Goal: Information Seeking & Learning: Learn about a topic

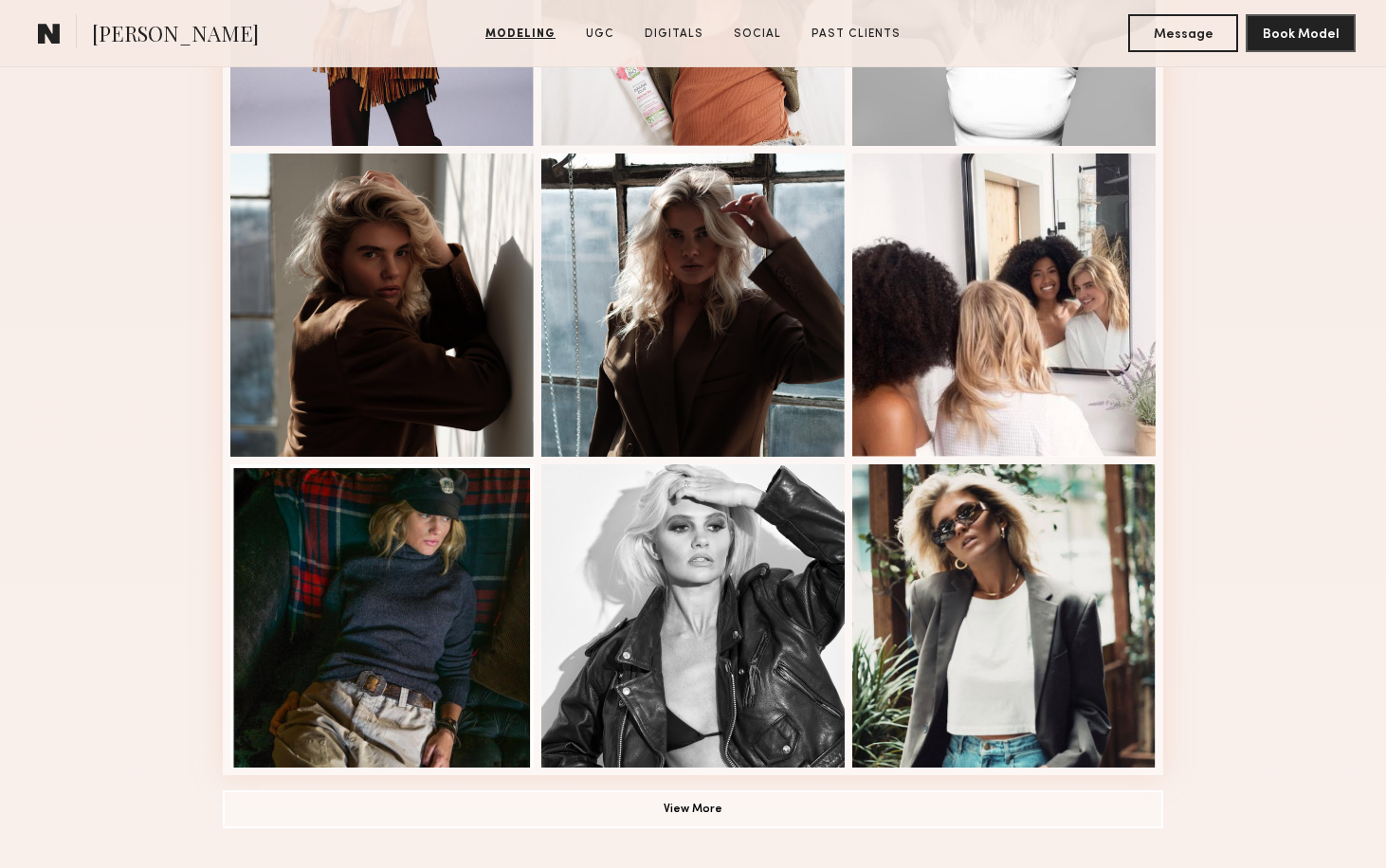
scroll to position [1038, 0]
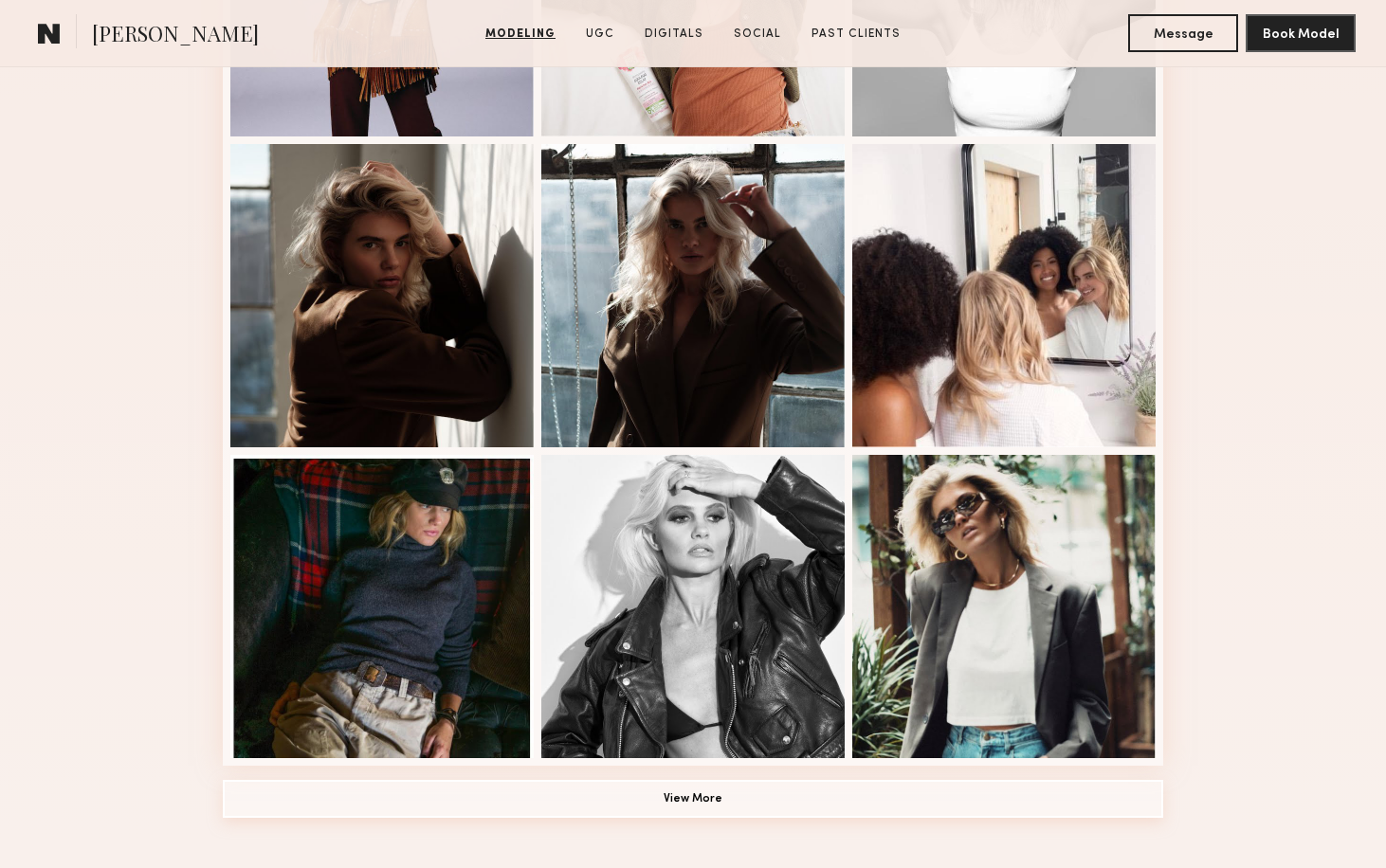
click at [798, 799] on button "View More" at bounding box center [693, 799] width 941 height 38
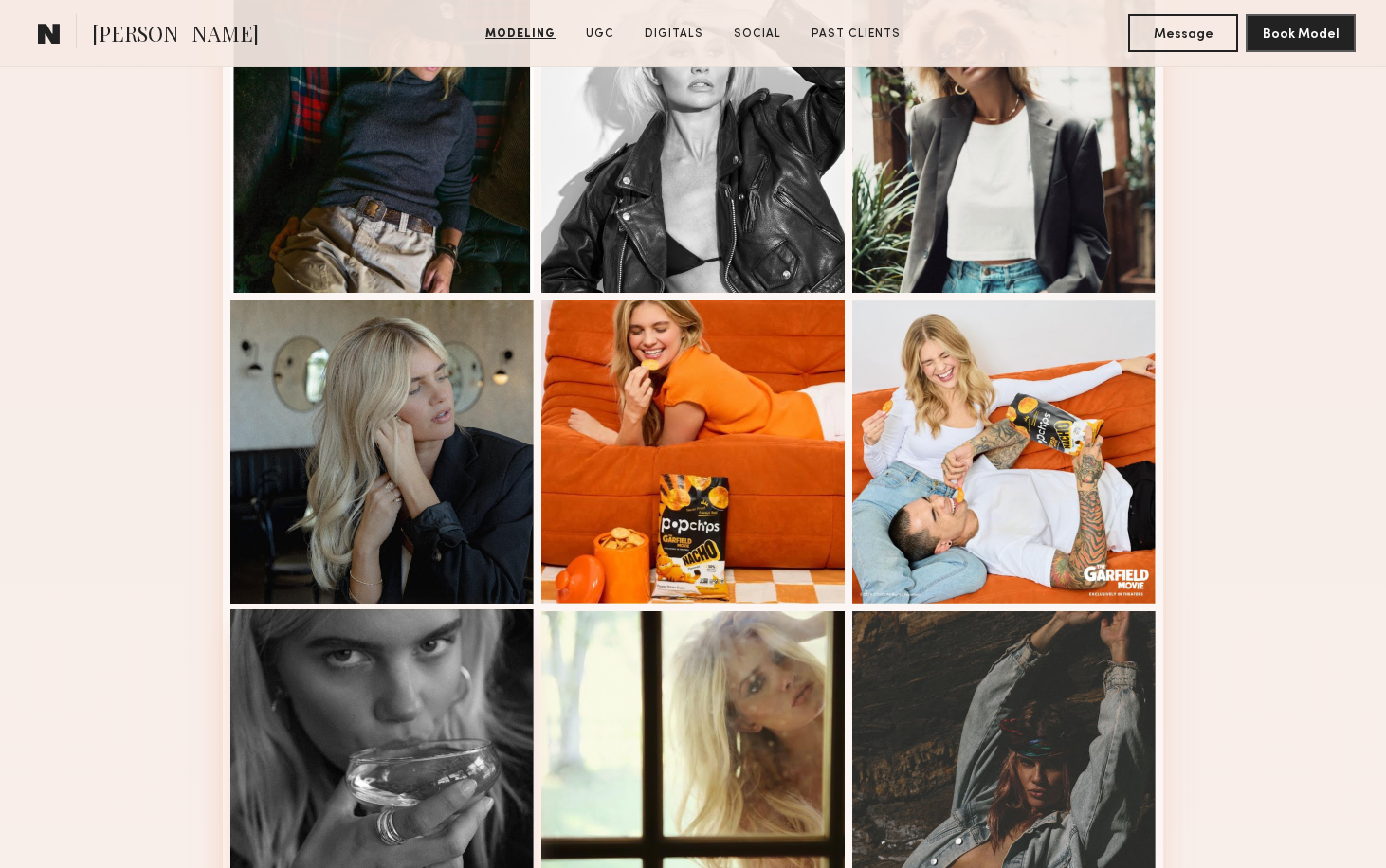
scroll to position [1718, 0]
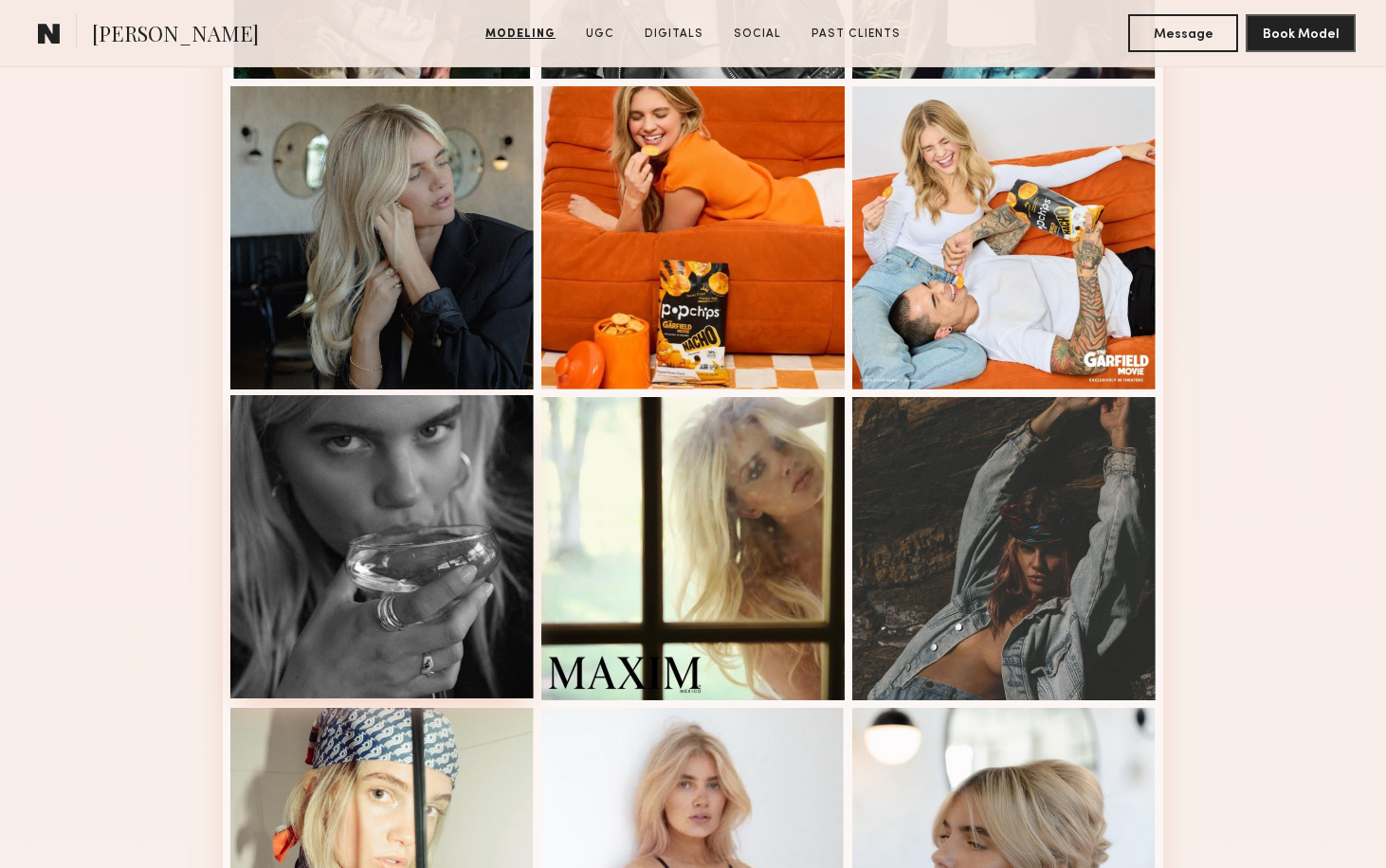
click at [334, 502] on div at bounding box center [382, 547] width 303 height 303
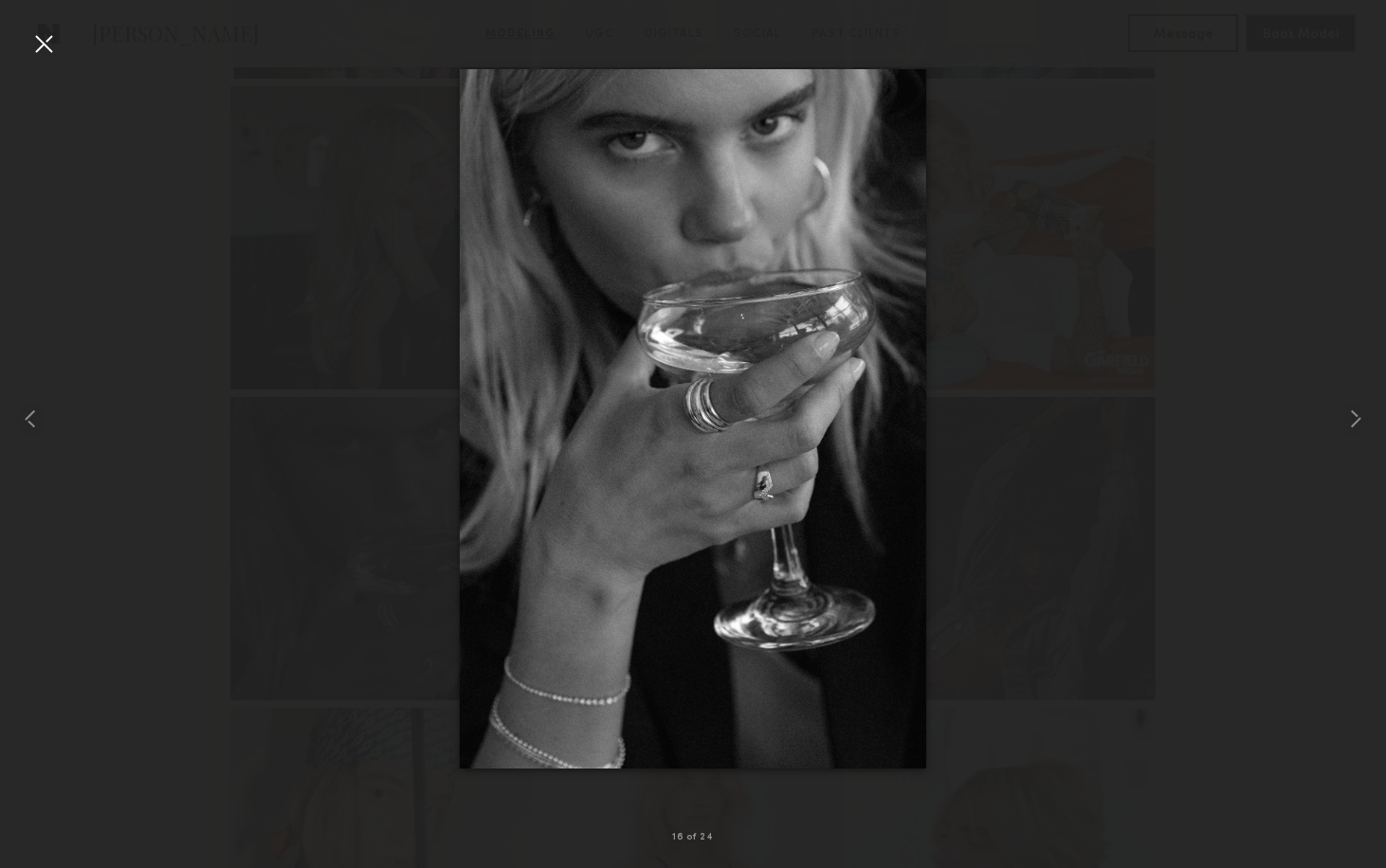
click at [49, 28] on nb-gallery-light "16 of 24" at bounding box center [693, 434] width 1386 height 868
click at [48, 43] on div at bounding box center [44, 44] width 30 height 30
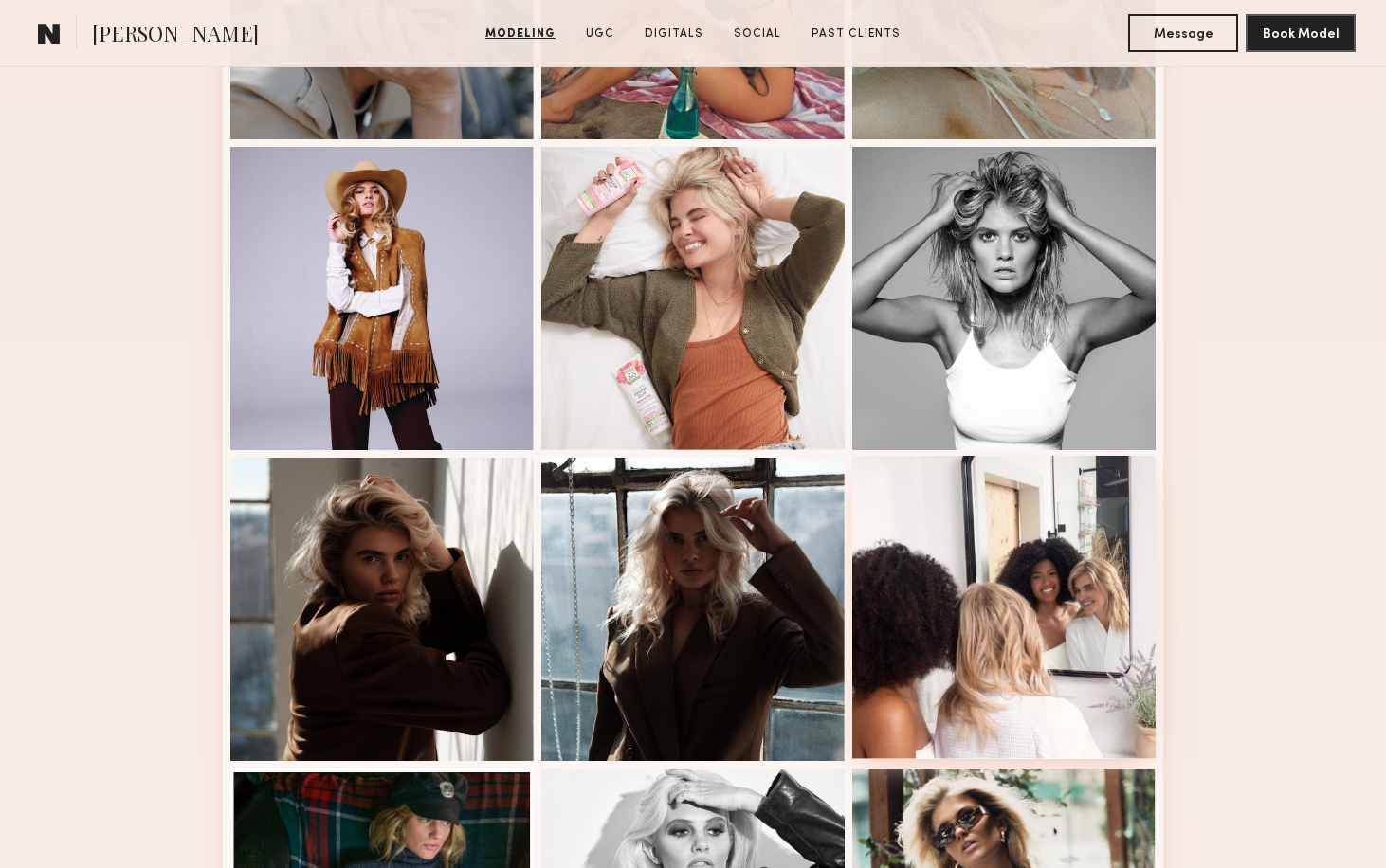
scroll to position [593, 0]
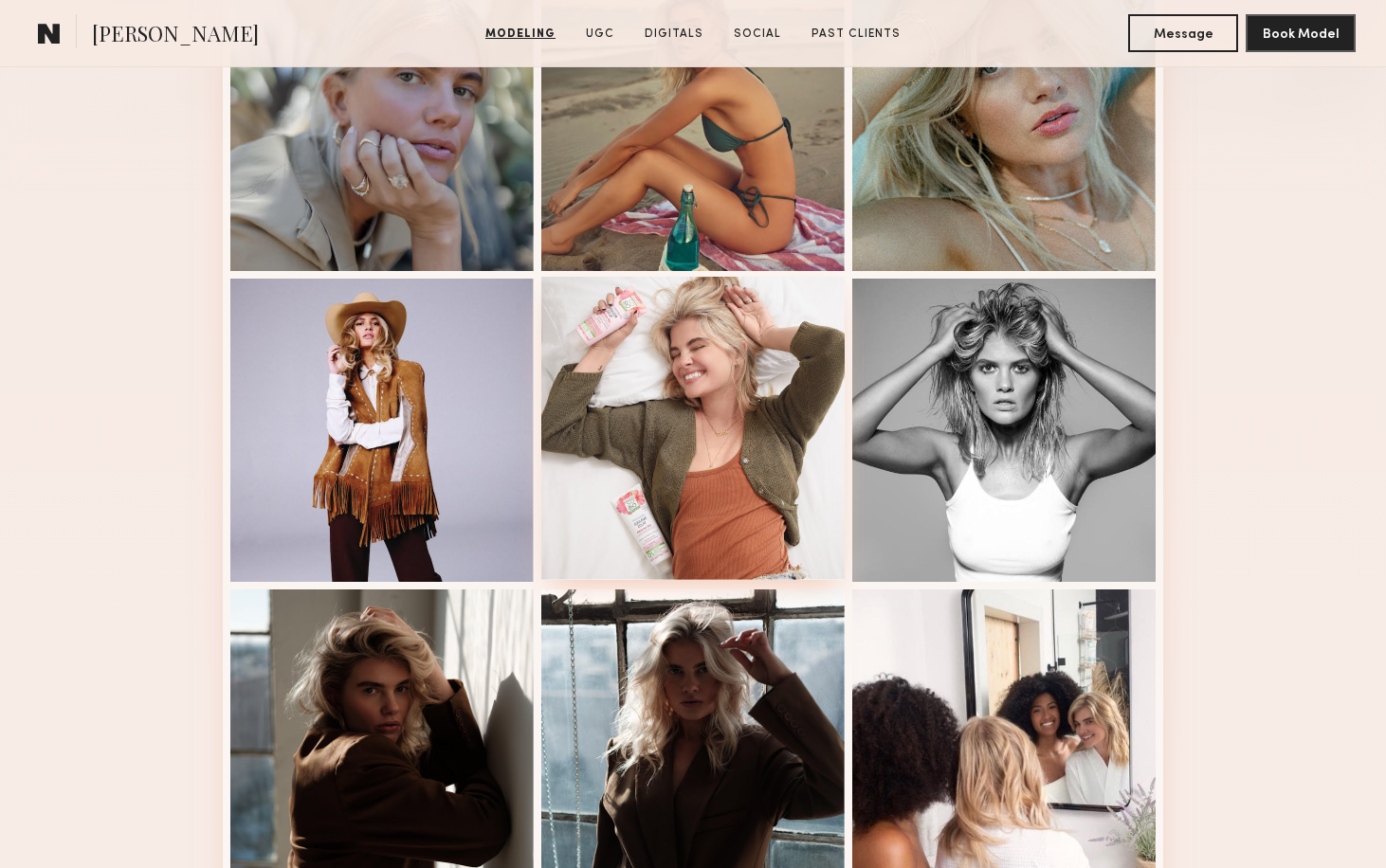
click at [739, 358] on div at bounding box center [693, 428] width 303 height 303
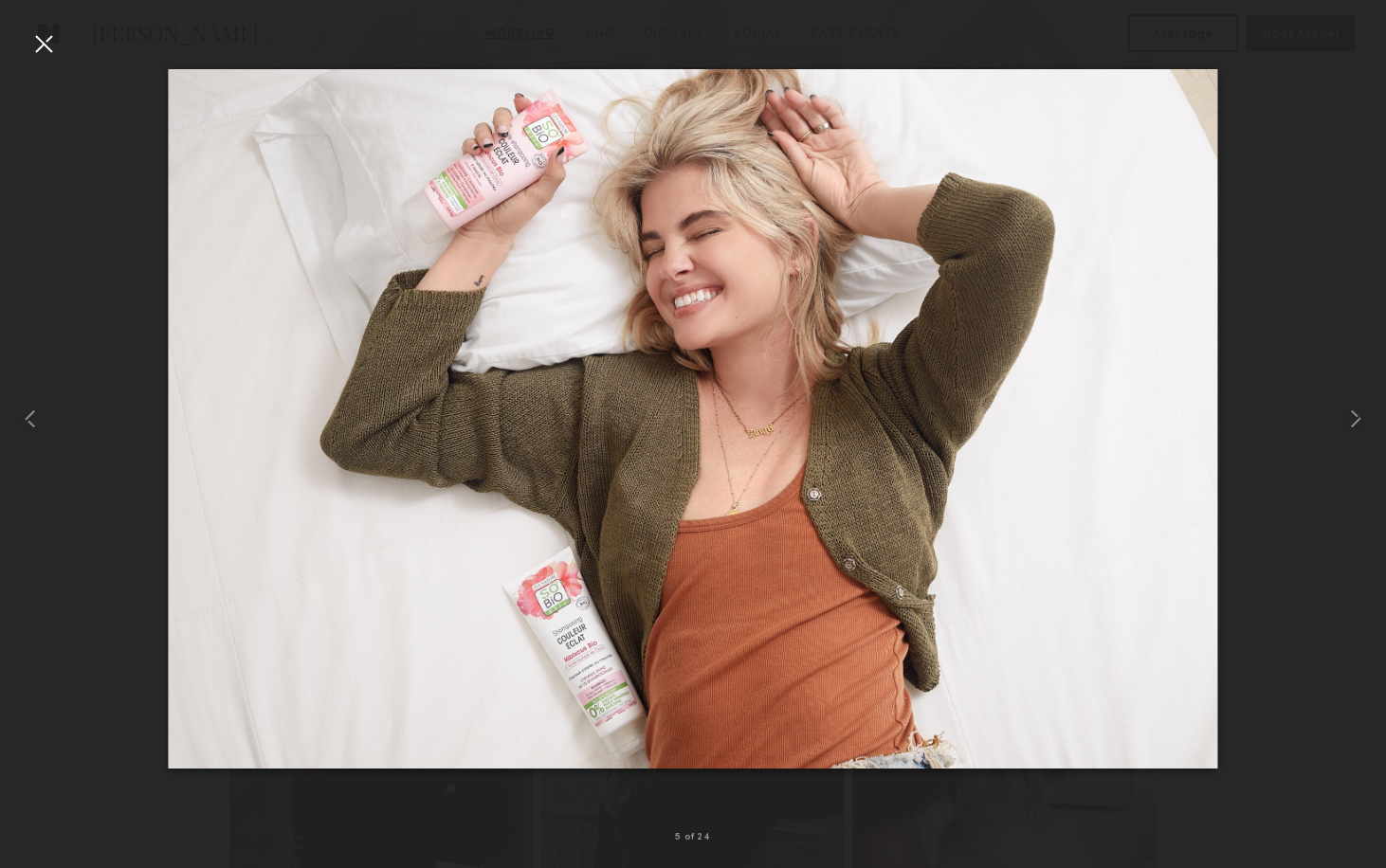
click at [53, 30] on div at bounding box center [44, 44] width 30 height 30
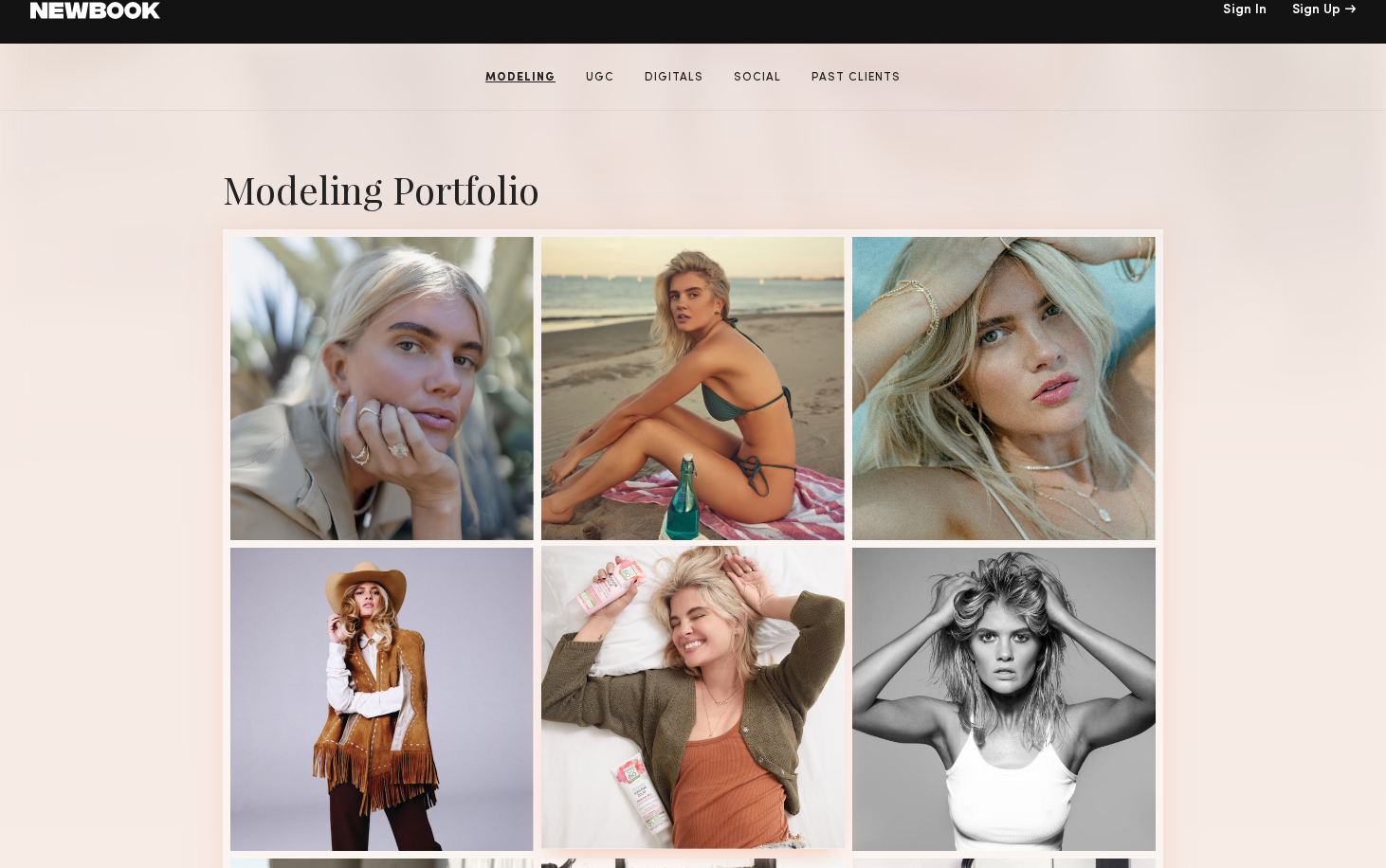
scroll to position [219, 0]
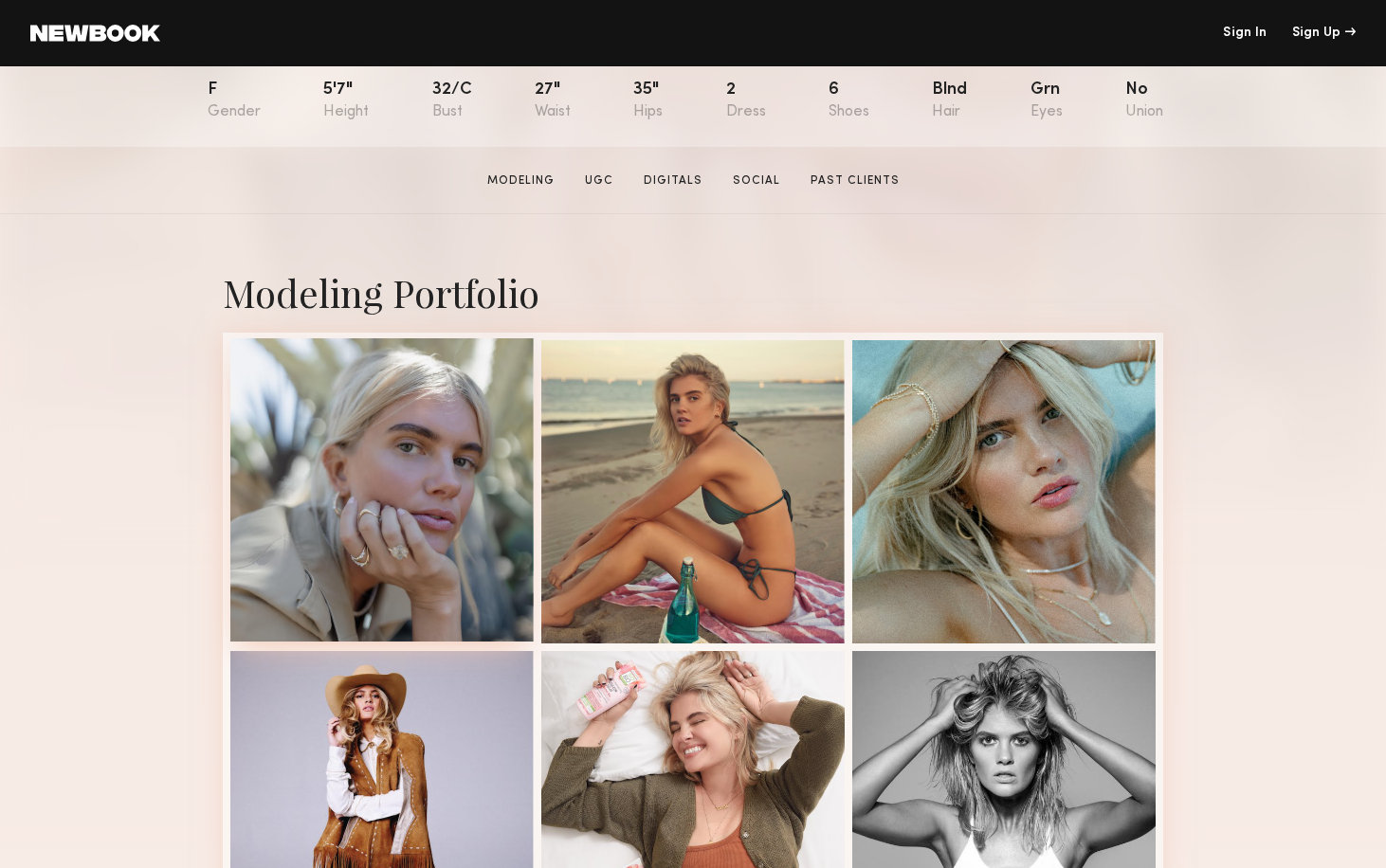
click at [457, 523] on div at bounding box center [382, 490] width 303 height 303
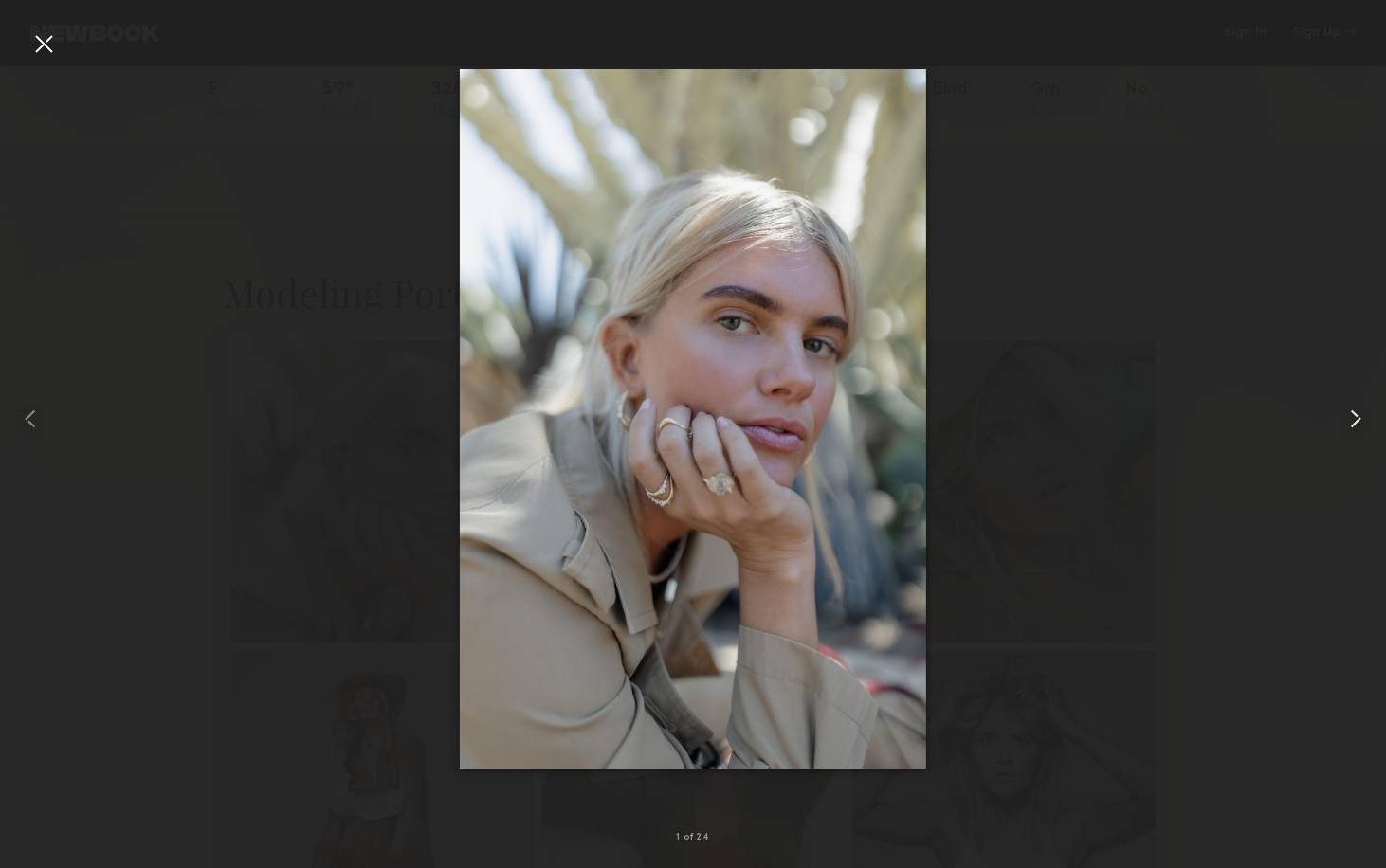
click at [1345, 407] on common-icon at bounding box center [1355, 419] width 30 height 30
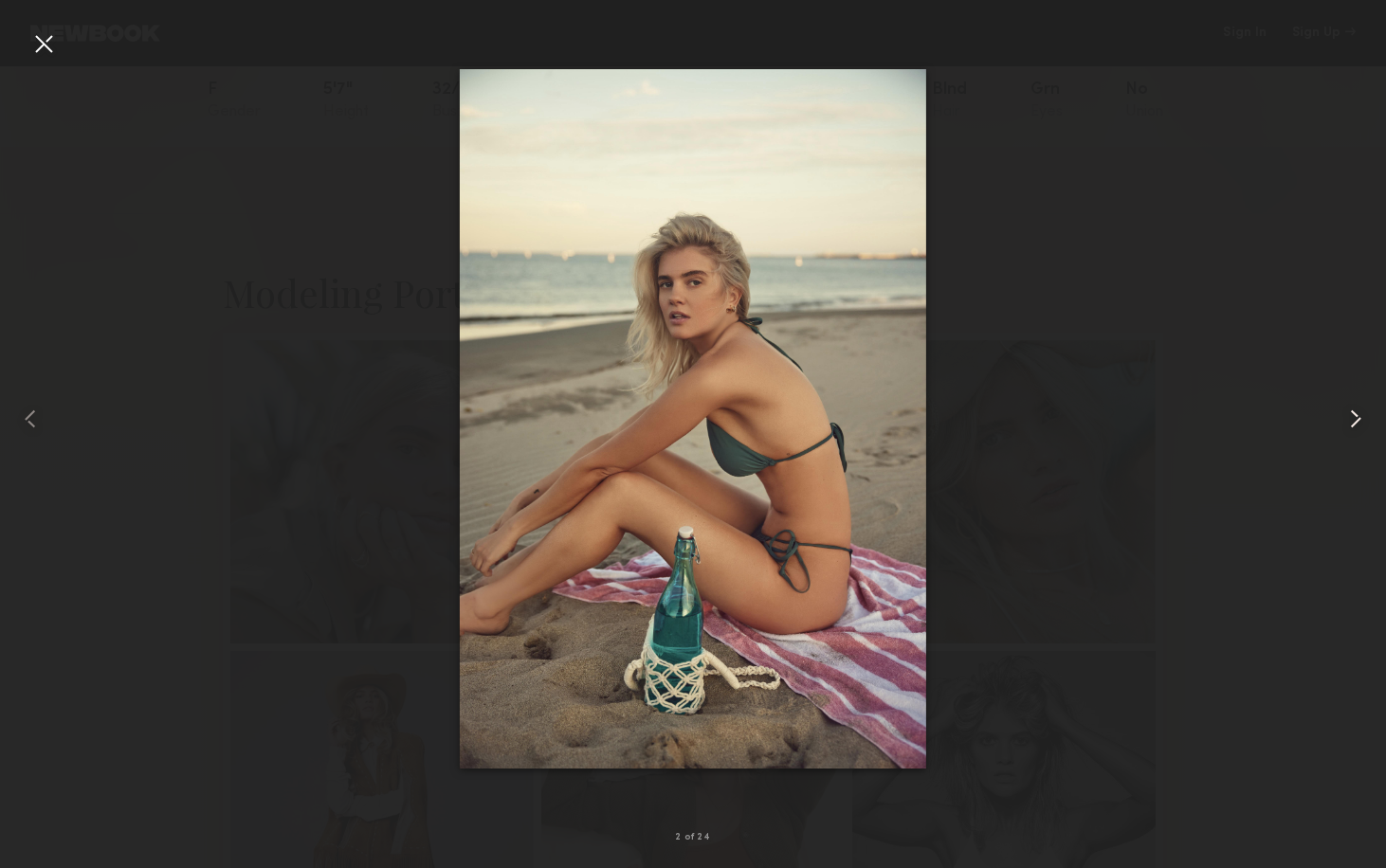
click at [1345, 407] on common-icon at bounding box center [1355, 419] width 30 height 30
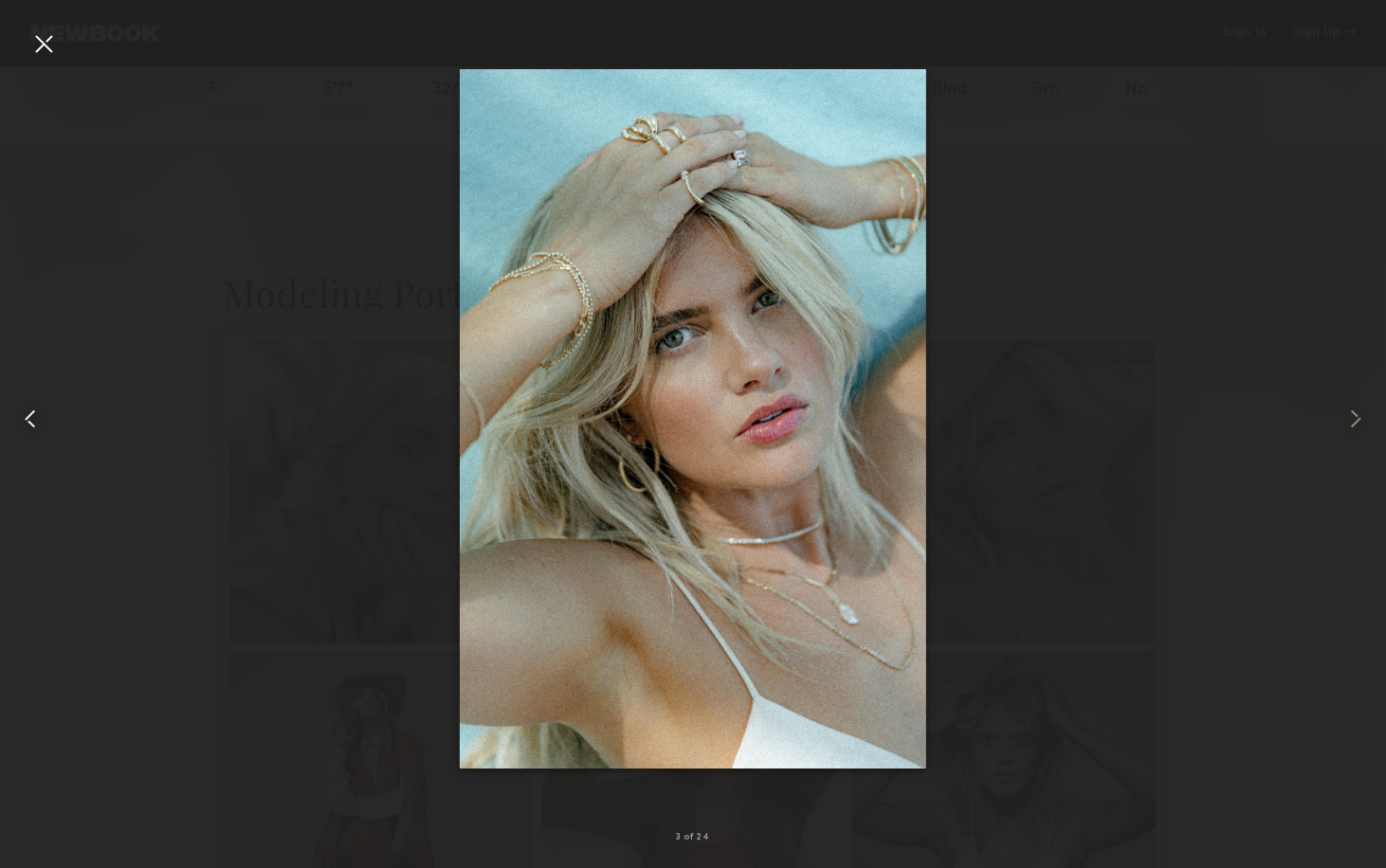
click at [29, 418] on common-icon at bounding box center [30, 419] width 30 height 30
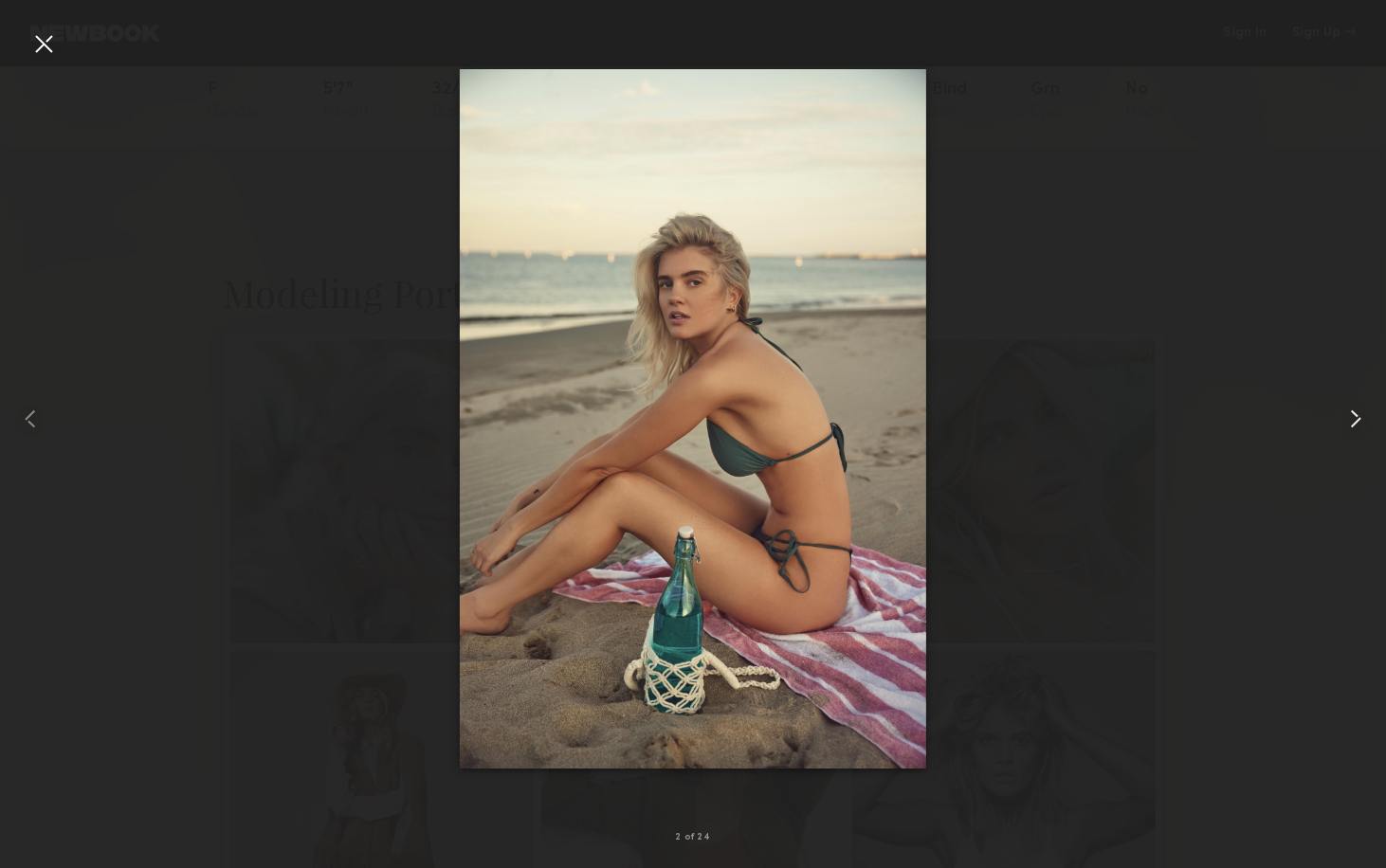
click at [1359, 409] on common-icon at bounding box center [1355, 419] width 30 height 30
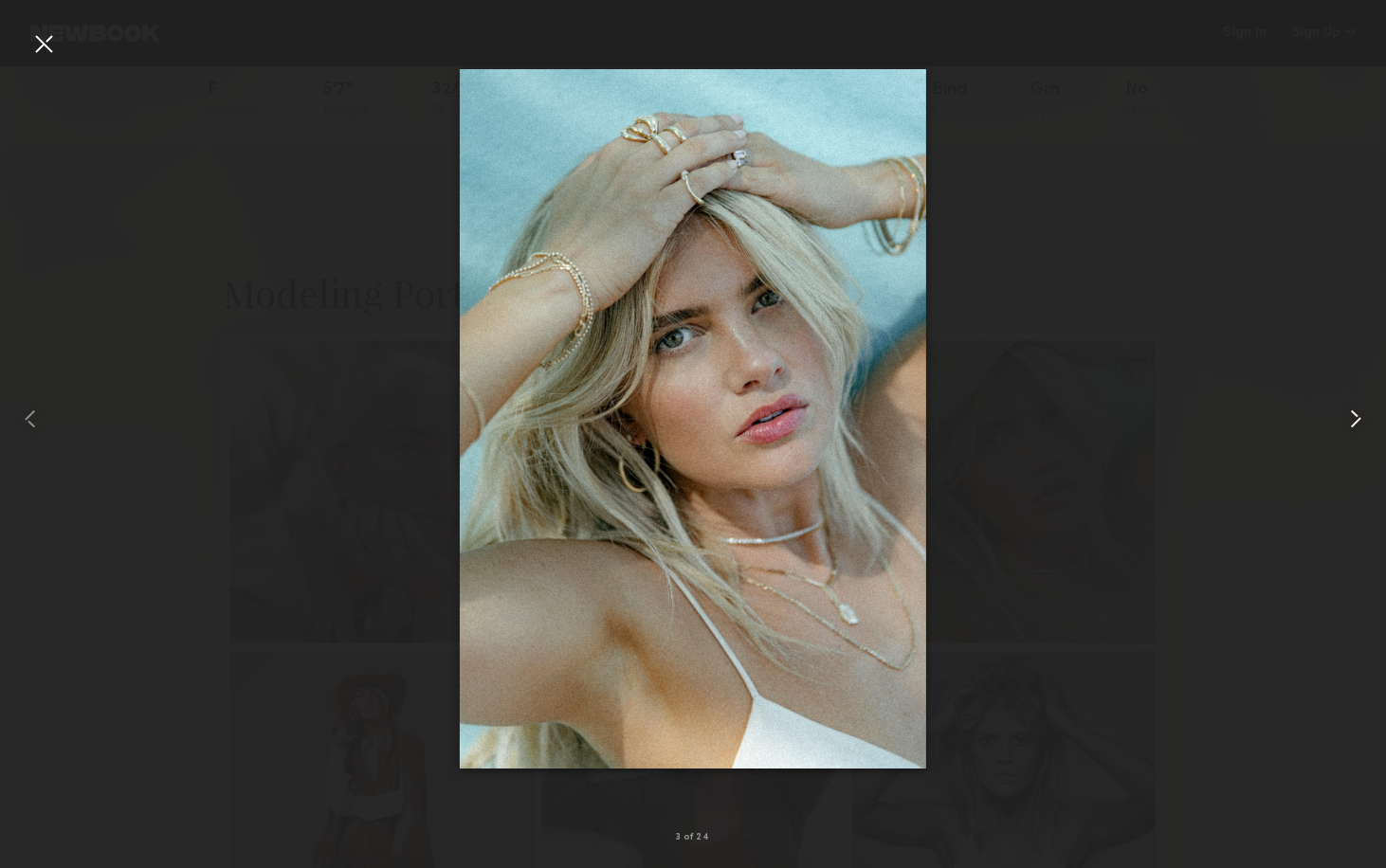
click at [1359, 407] on common-icon at bounding box center [1355, 419] width 30 height 30
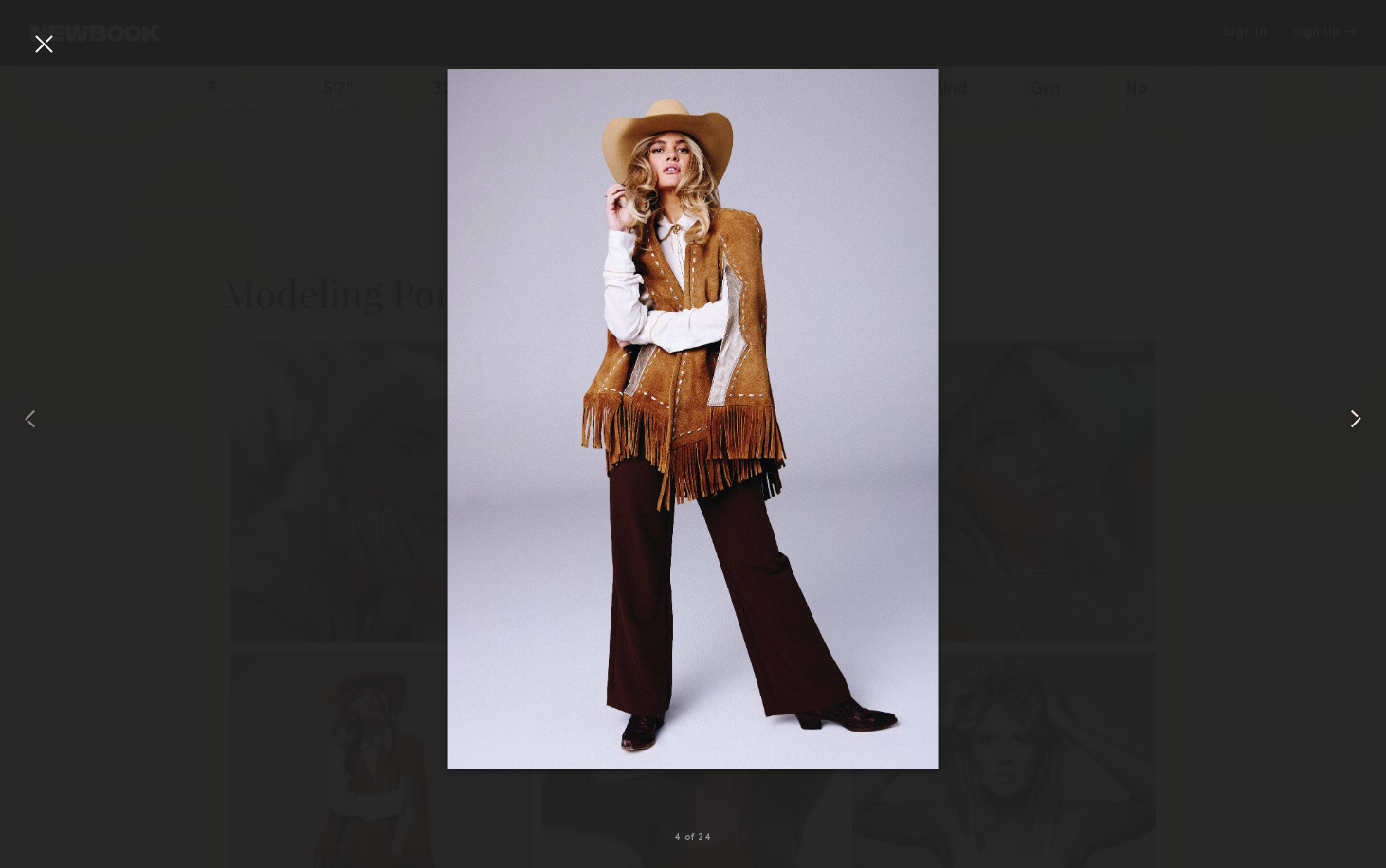
click at [1359, 406] on common-icon at bounding box center [1355, 419] width 30 height 30
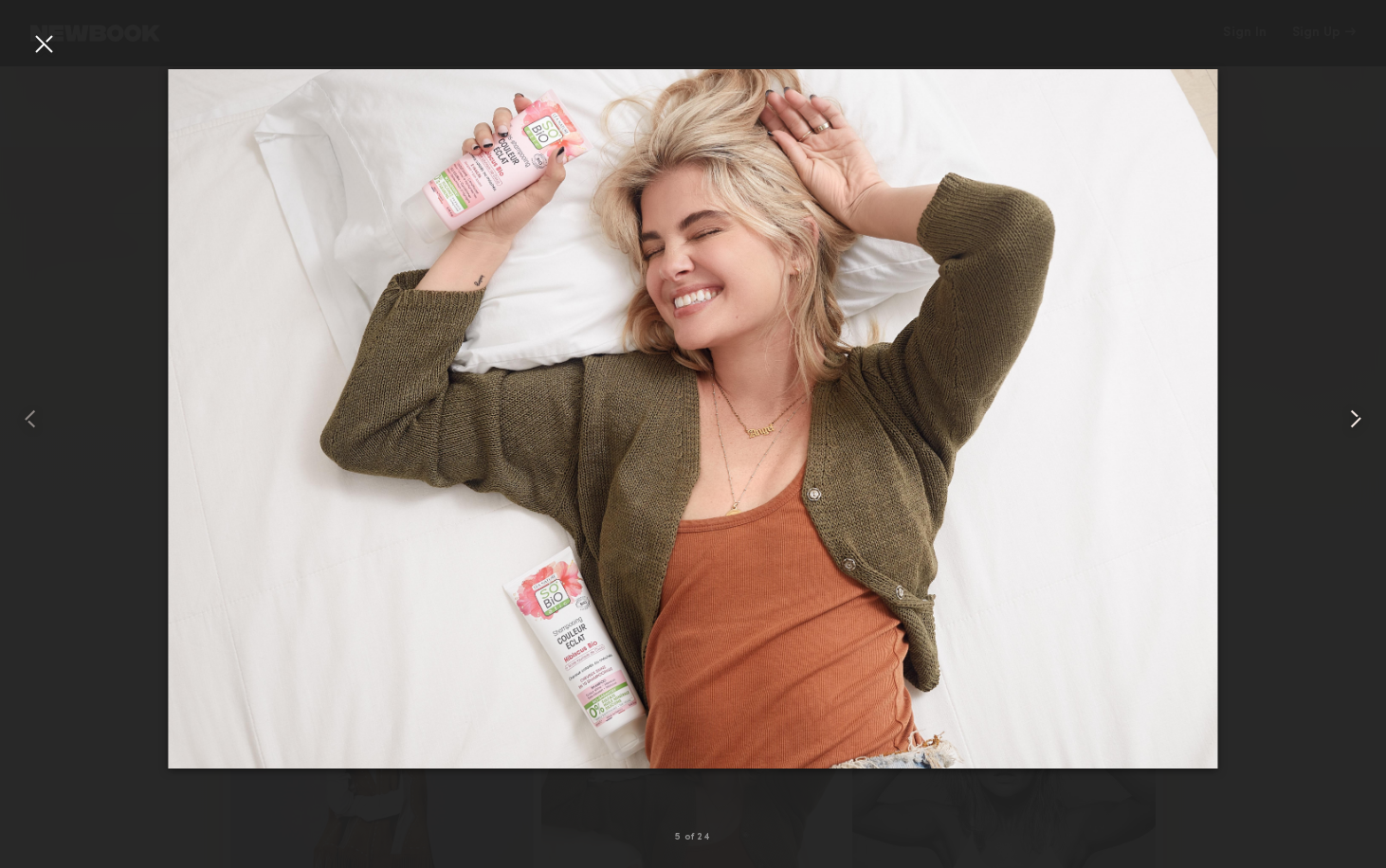
click at [1350, 409] on common-icon at bounding box center [1355, 419] width 30 height 30
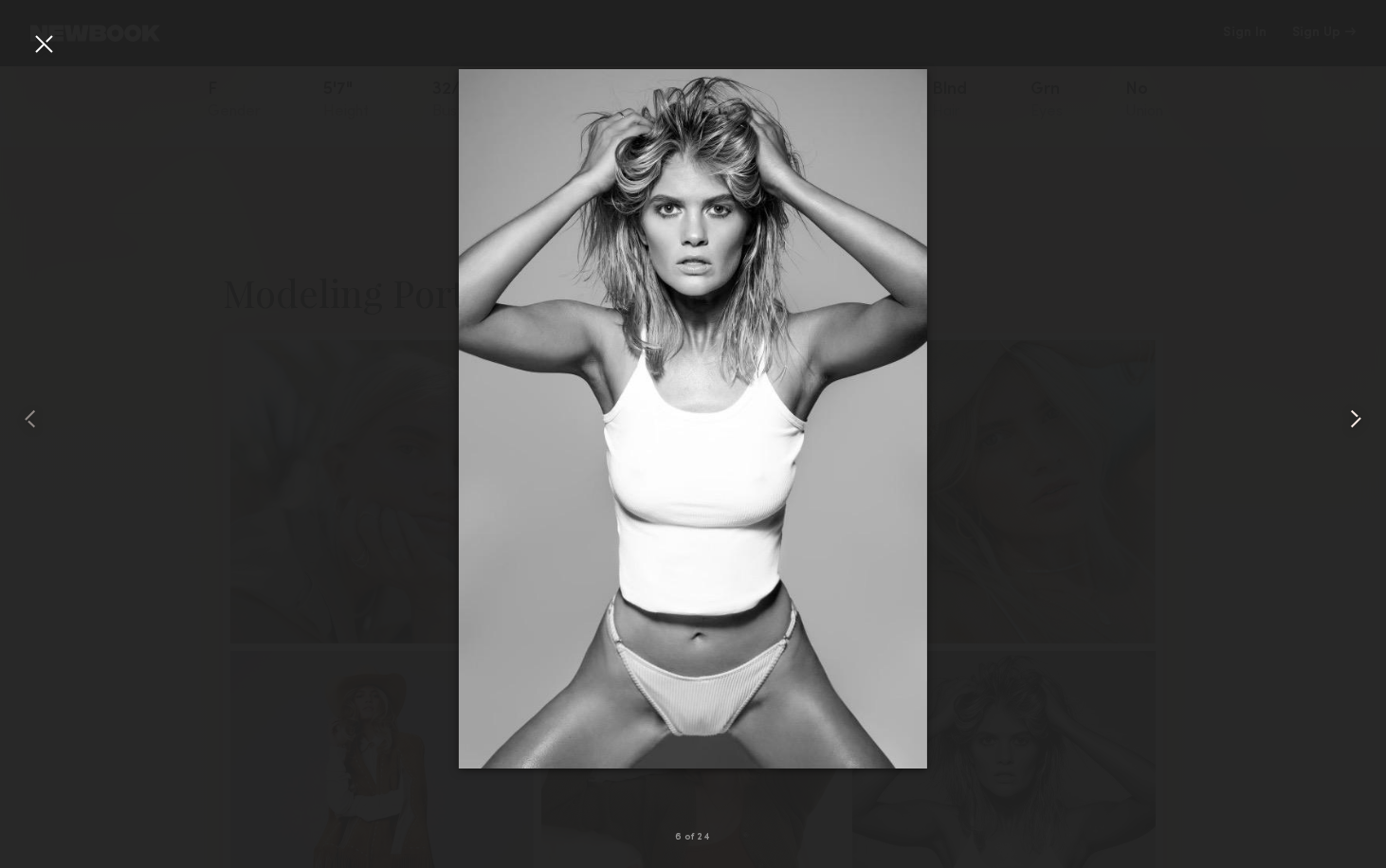
click at [1350, 409] on common-icon at bounding box center [1355, 419] width 30 height 30
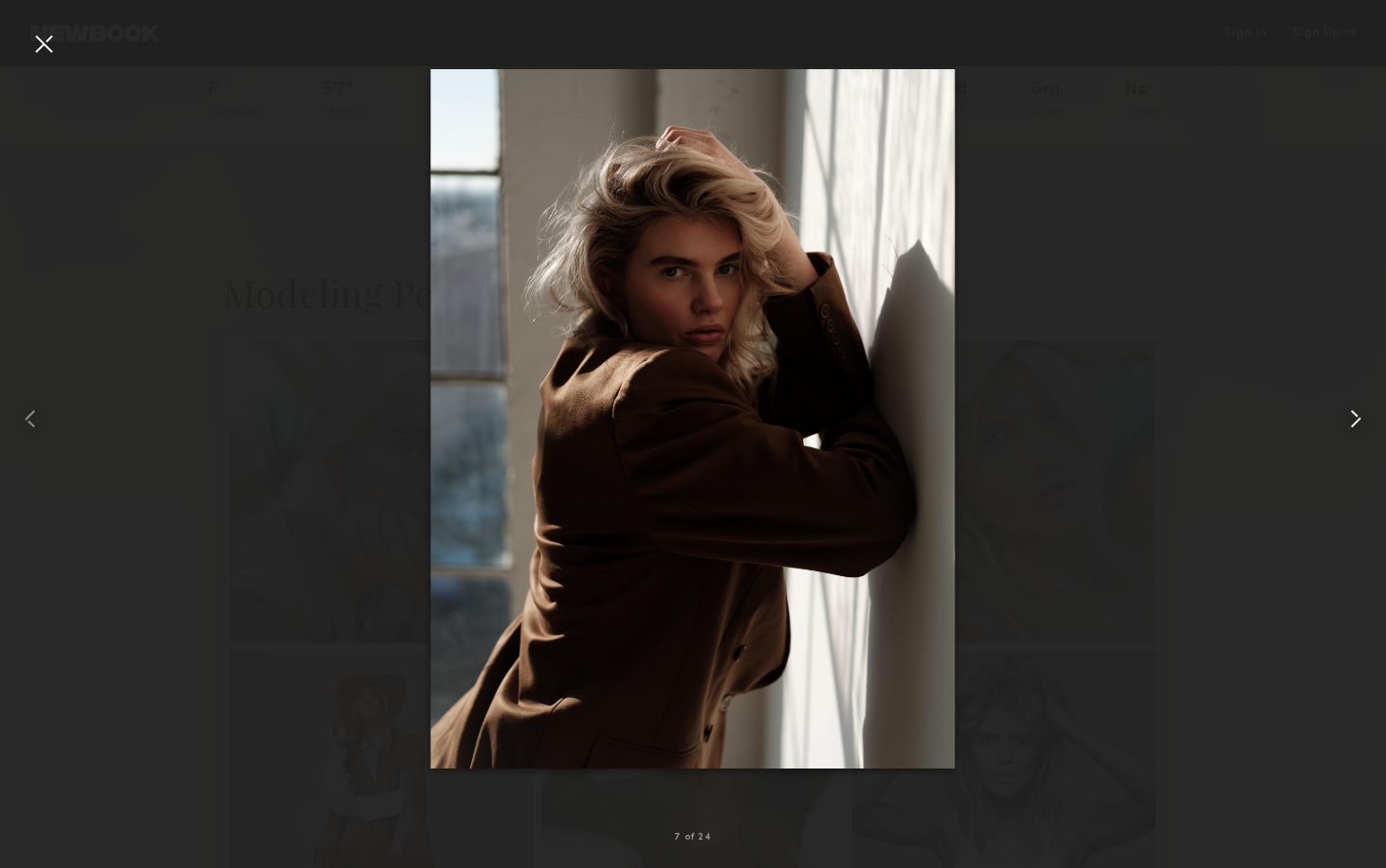
click at [1350, 409] on common-icon at bounding box center [1355, 419] width 30 height 30
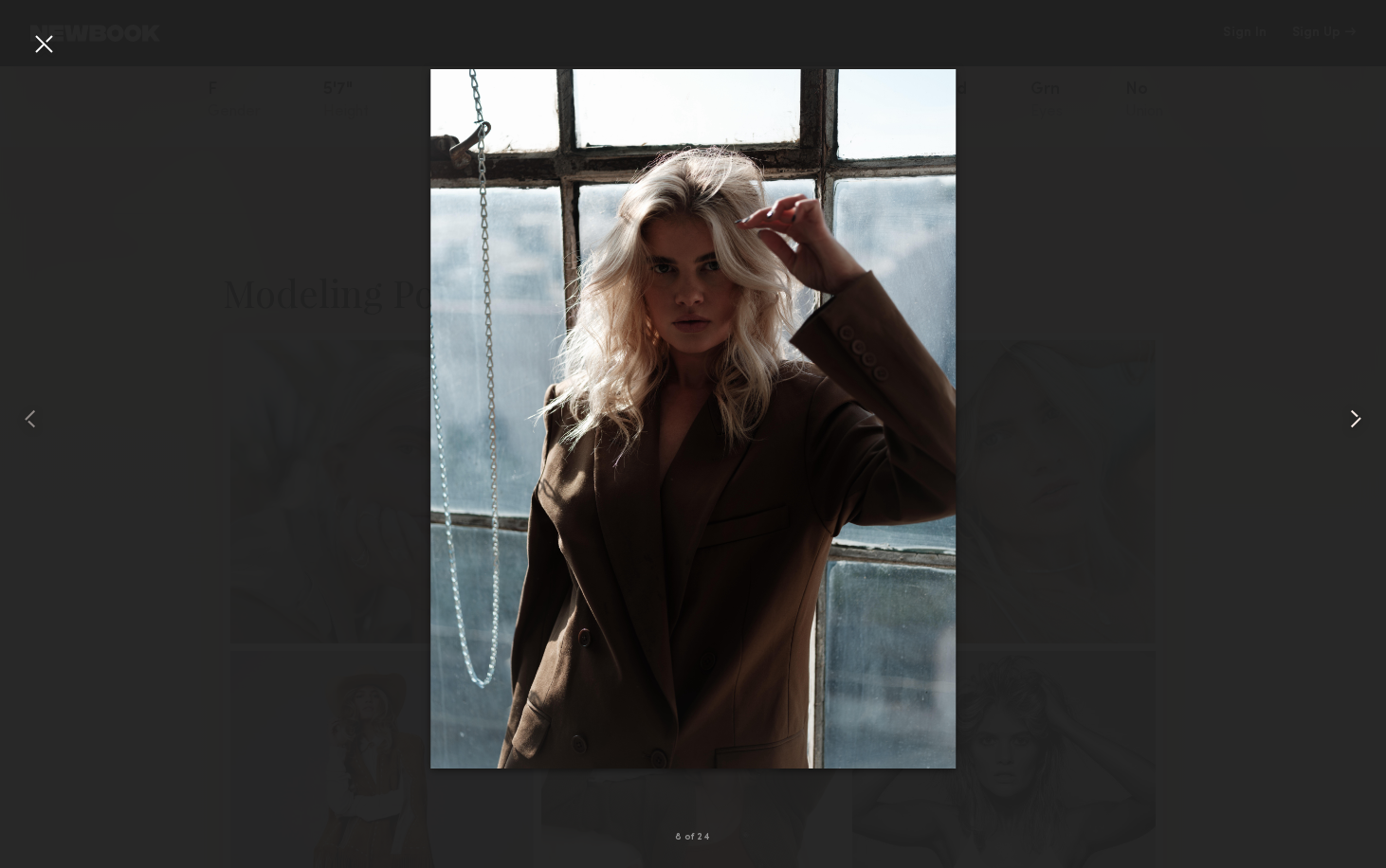
click at [1358, 412] on common-icon at bounding box center [1355, 419] width 30 height 30
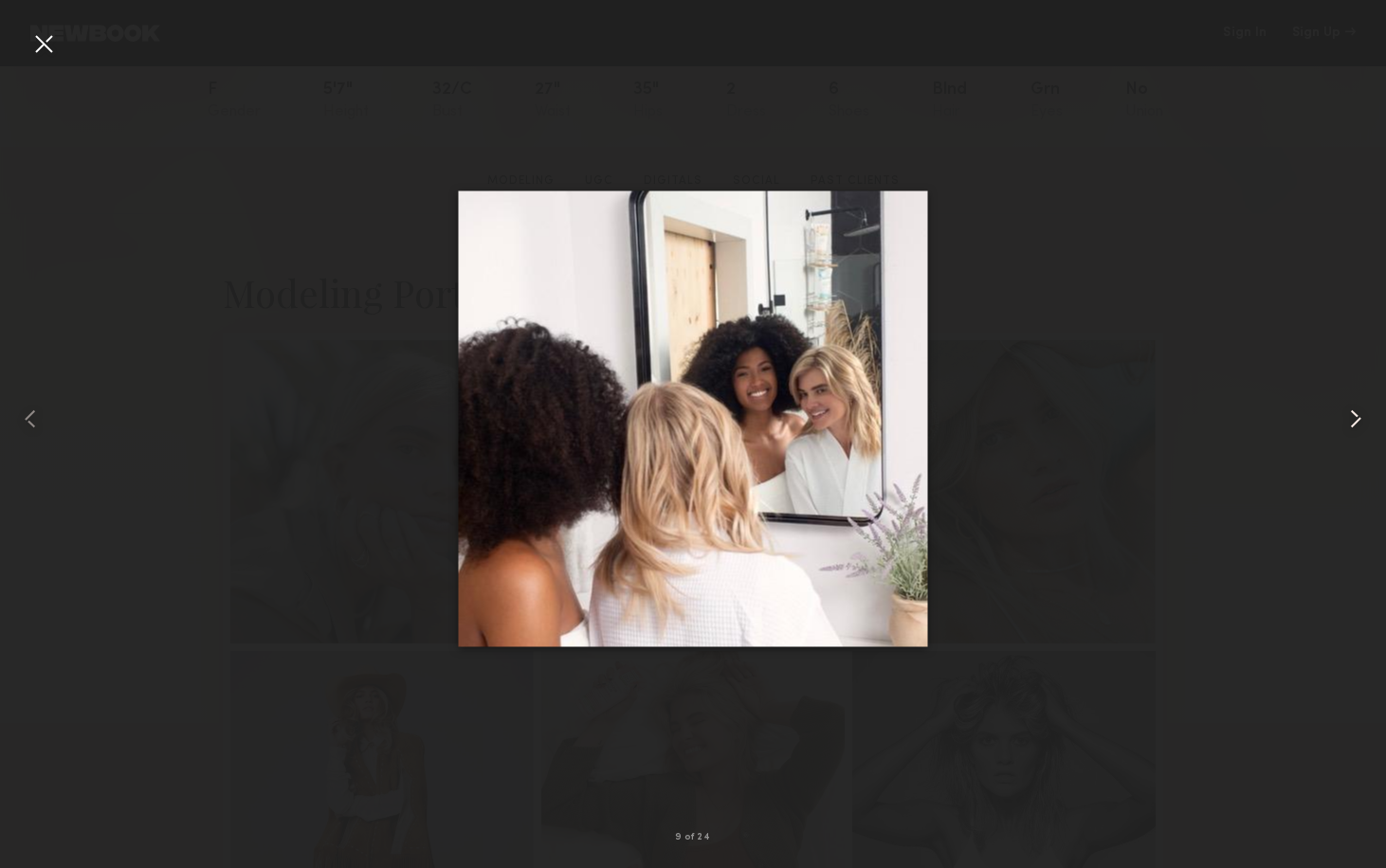
click at [1358, 412] on common-icon at bounding box center [1355, 419] width 30 height 30
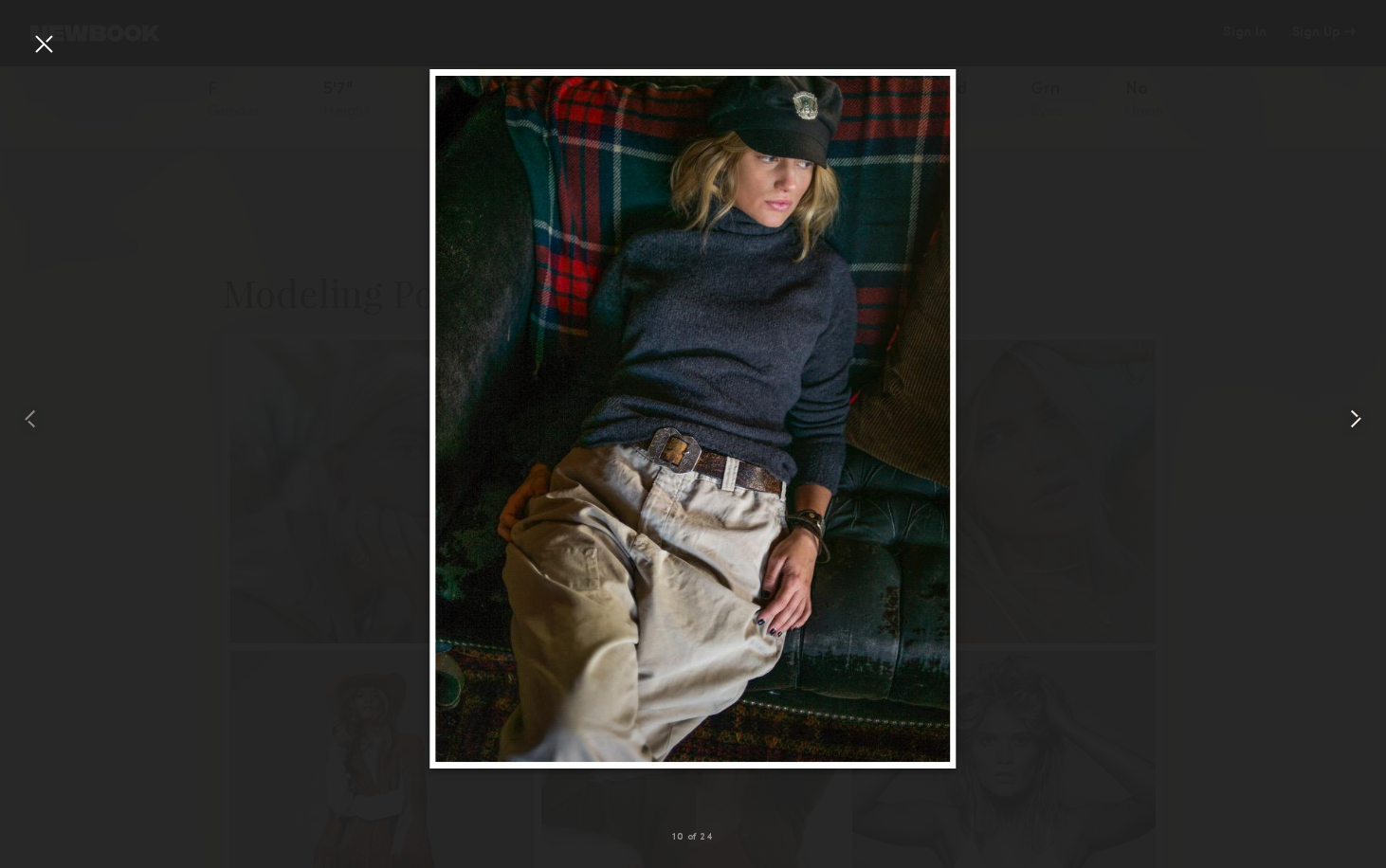
click at [1358, 412] on common-icon at bounding box center [1355, 419] width 30 height 30
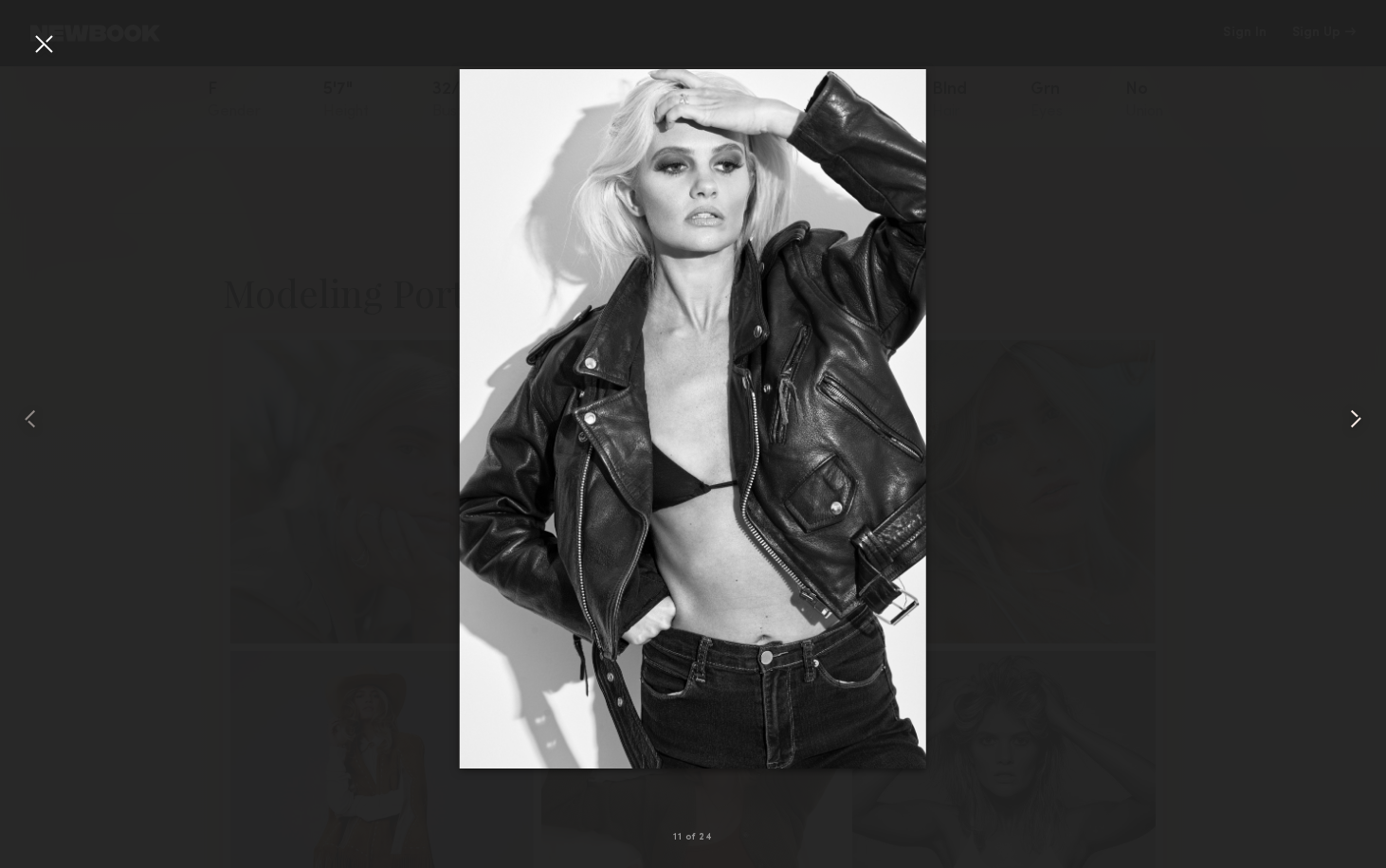
click at [1357, 416] on common-icon at bounding box center [1355, 419] width 30 height 30
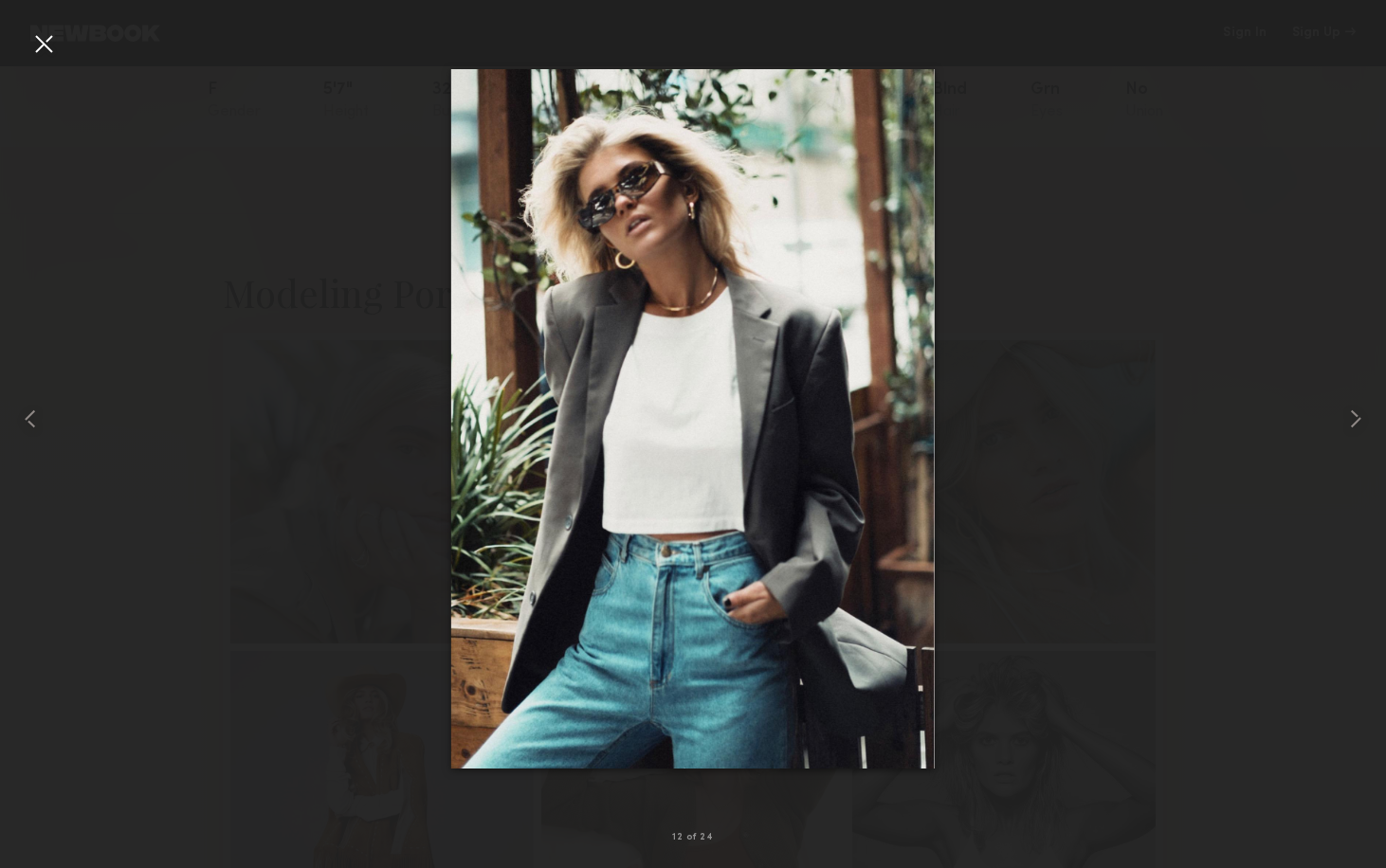
click at [1329, 424] on div at bounding box center [693, 418] width 1386 height 777
click at [1350, 419] on common-icon at bounding box center [1355, 419] width 30 height 30
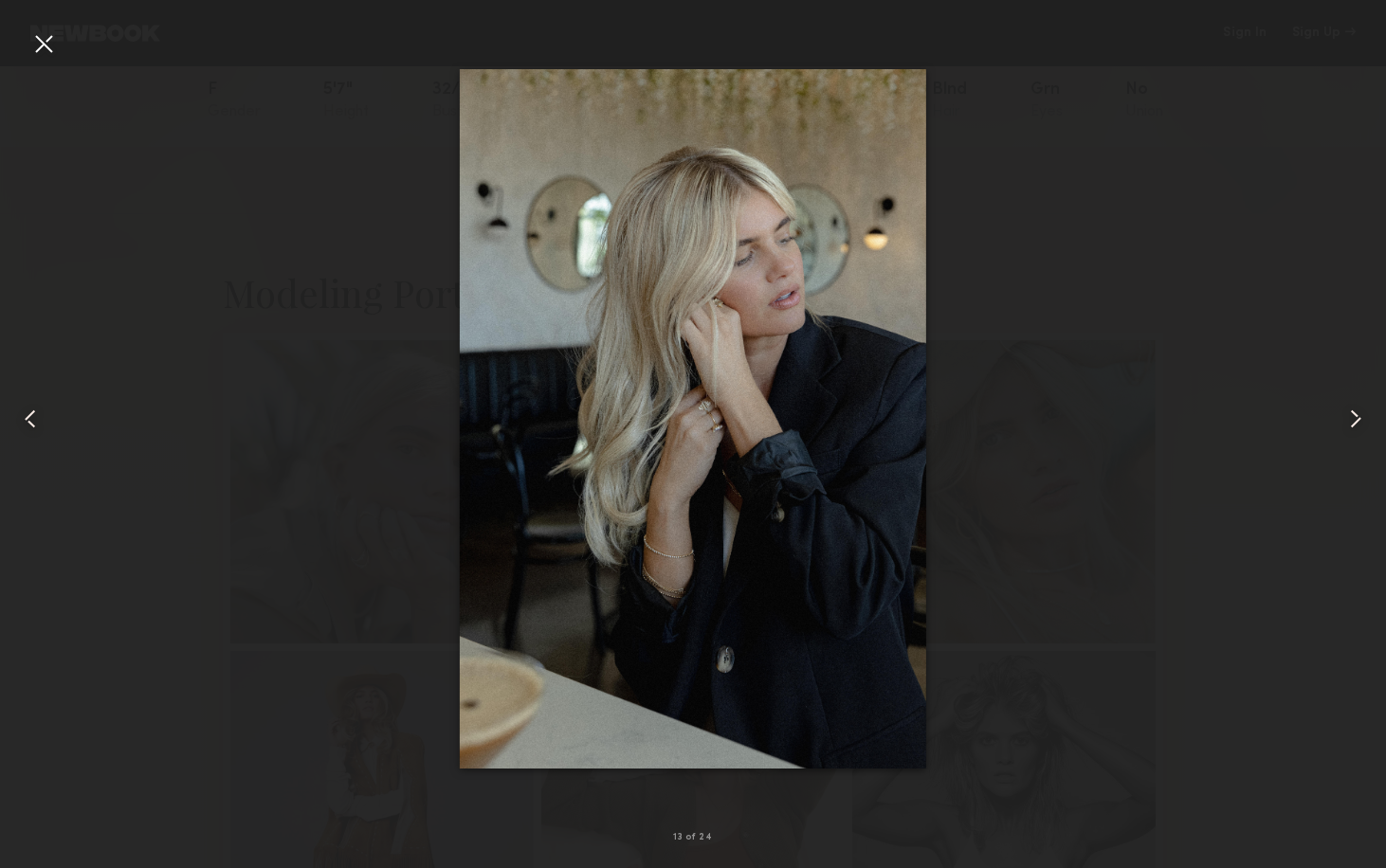
click at [1353, 418] on common-icon at bounding box center [1355, 419] width 30 height 30
